Goal: Find specific page/section: Find specific page/section

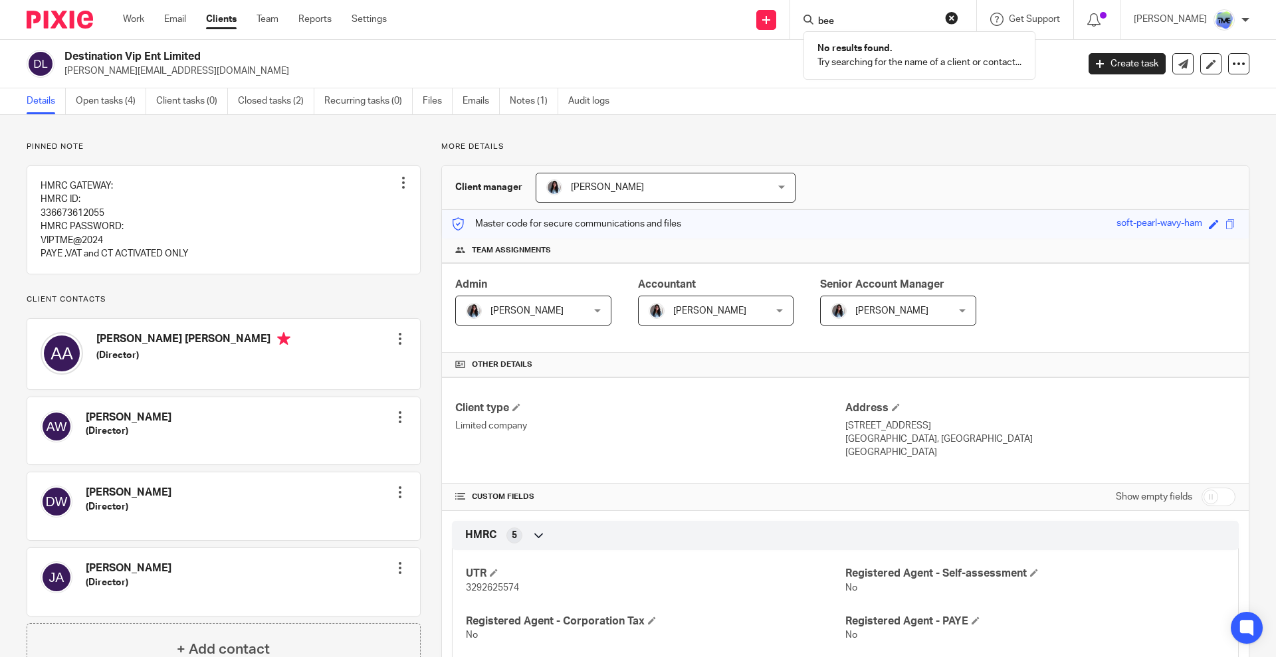
click at [882, 19] on input "bee" at bounding box center [877, 22] width 120 height 12
click at [883, 19] on input "bee" at bounding box center [877, 22] width 120 height 12
click at [882, 19] on input "bee" at bounding box center [877, 22] width 120 height 12
paste input "BERKELEY Y-"
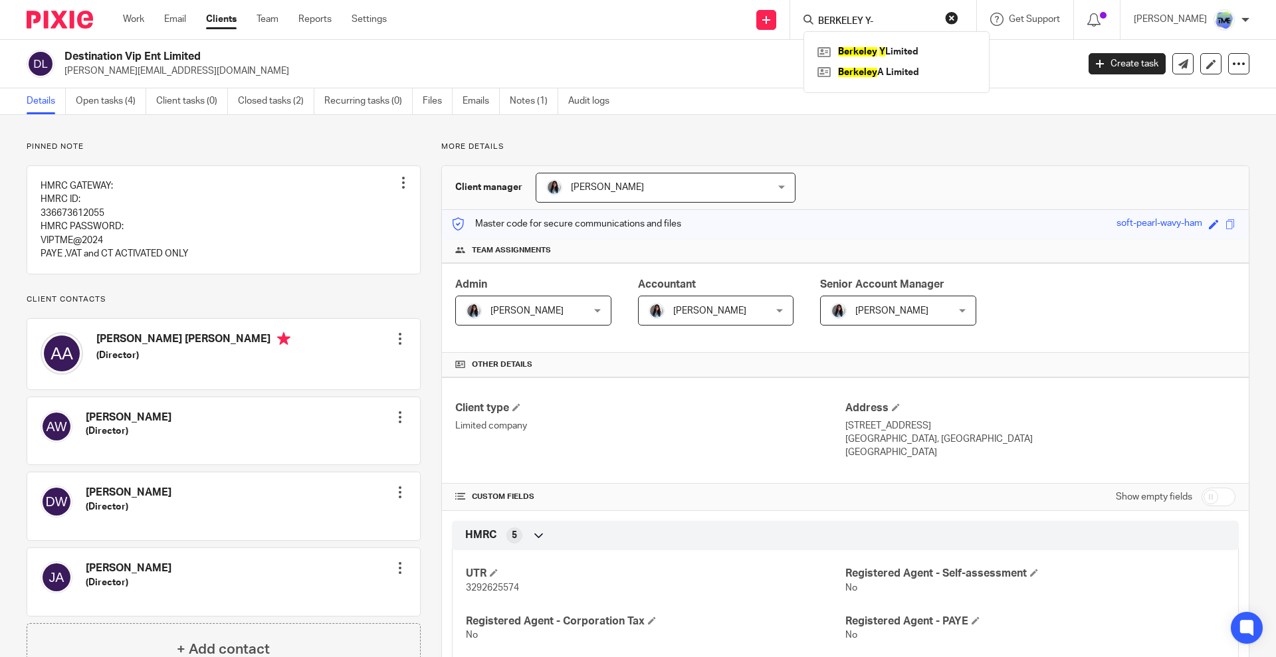
type input "BERKELEY Y-"
click button "submit" at bounding box center [0, 0] width 0 height 0
drag, startPoint x: 932, startPoint y: 47, endPoint x: 926, endPoint y: 51, distance: 7.2
click at [932, 45] on link at bounding box center [896, 52] width 165 height 20
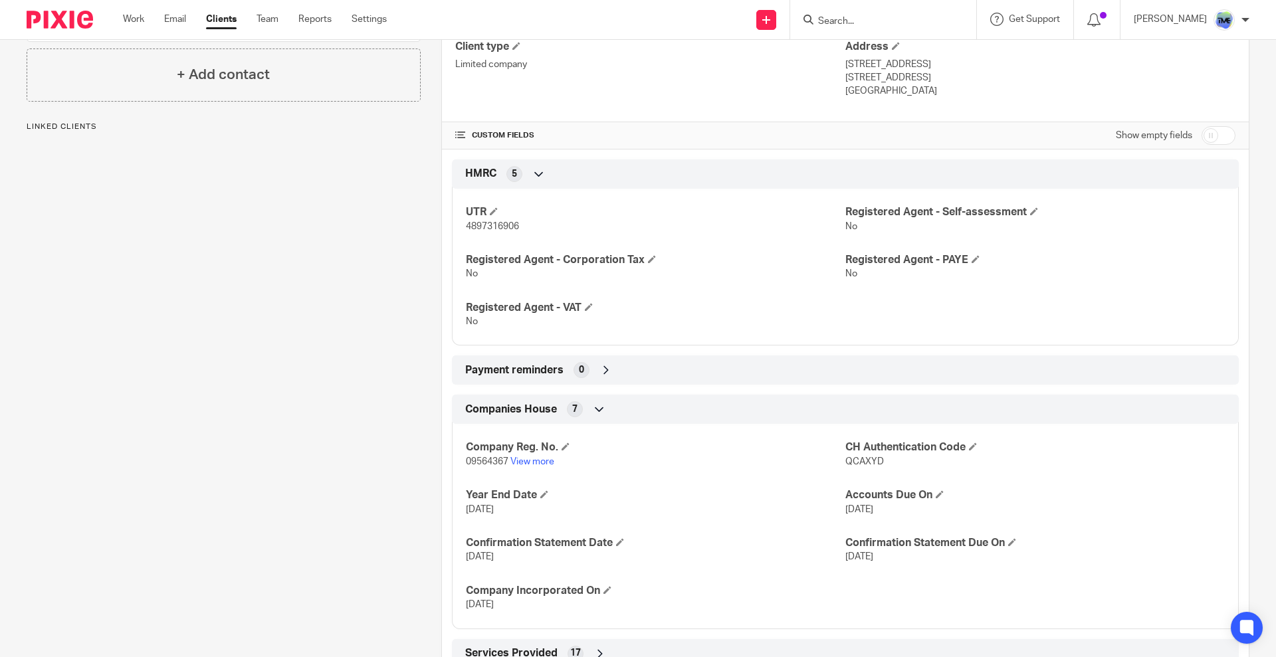
scroll to position [410, 0]
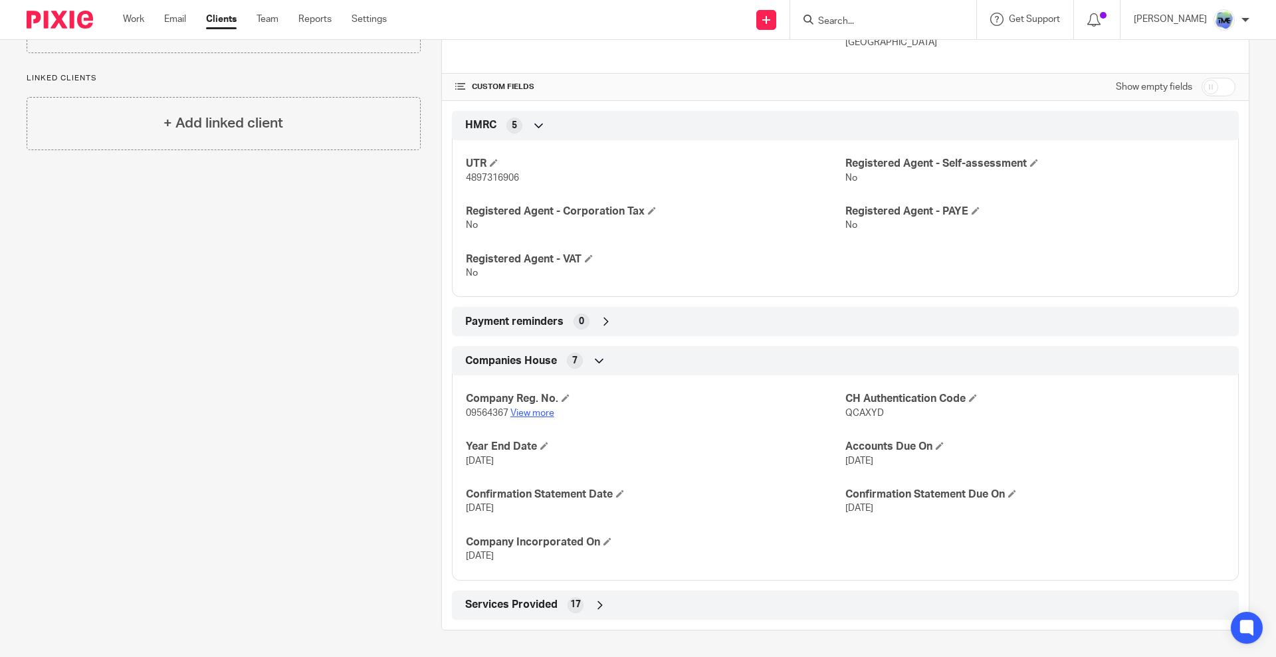
click at [531, 413] on link "View more" at bounding box center [532, 413] width 44 height 9
